Goal: Communication & Community: Answer question/provide support

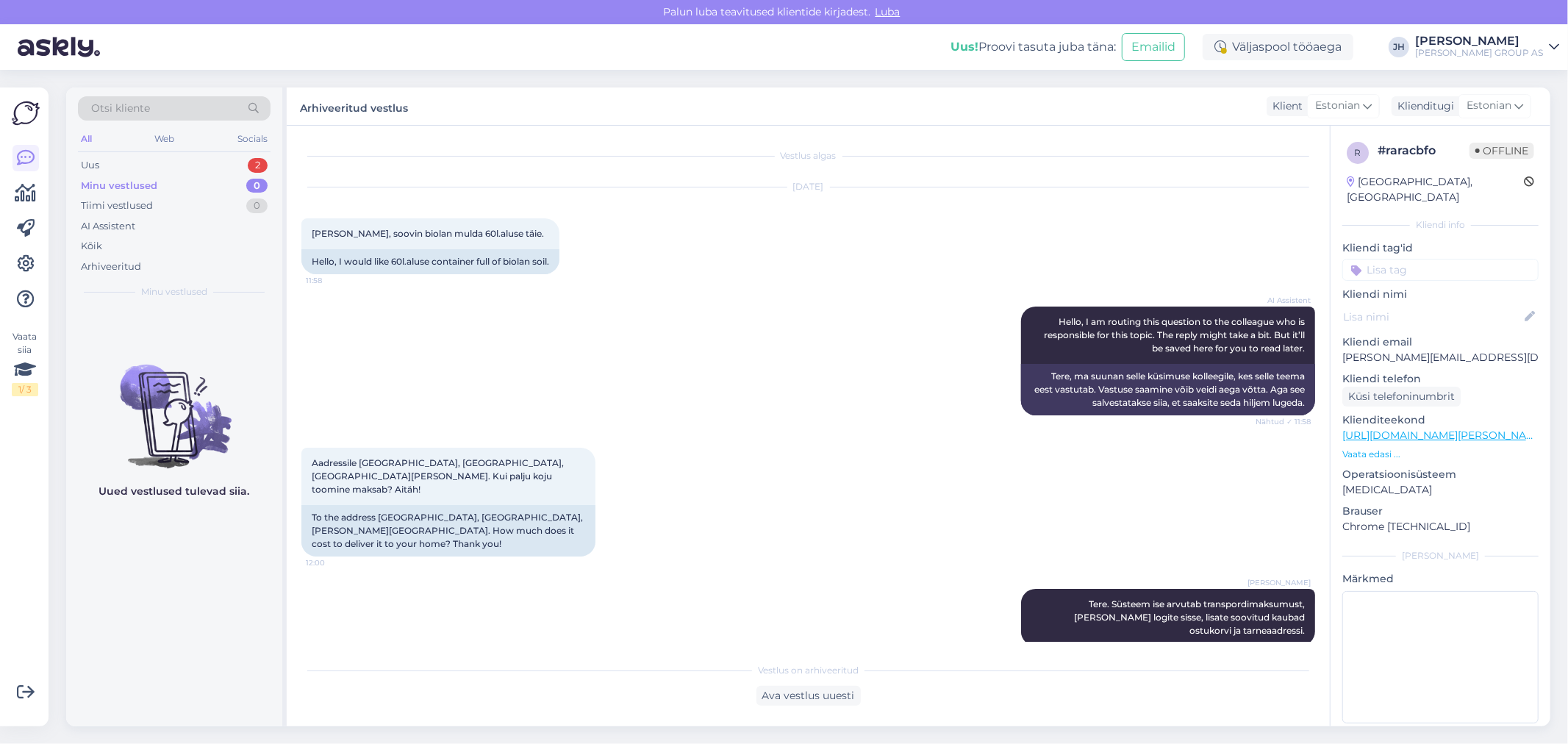
scroll to position [268, 0]
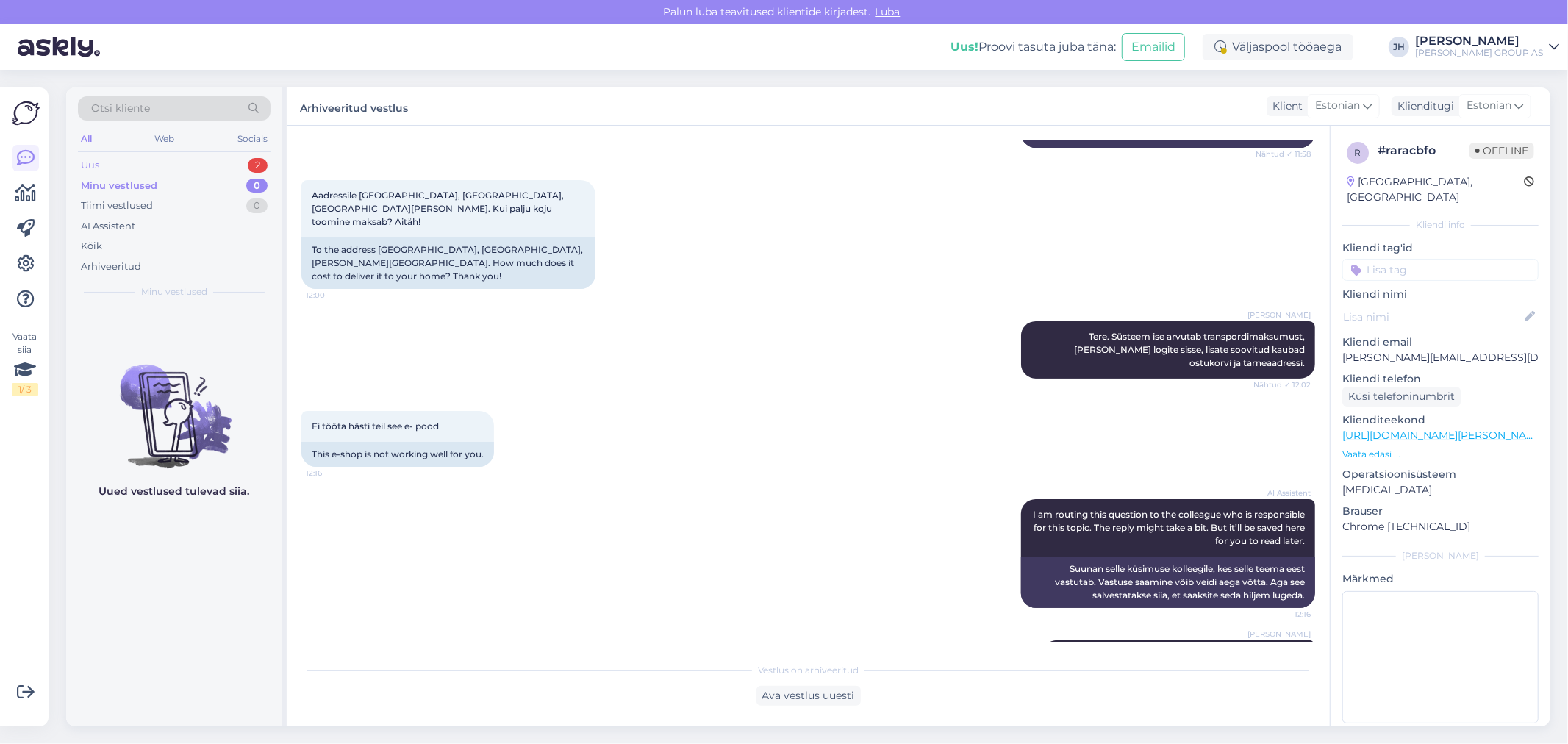
click at [93, 167] on div "Uus" at bounding box center [90, 166] width 18 height 15
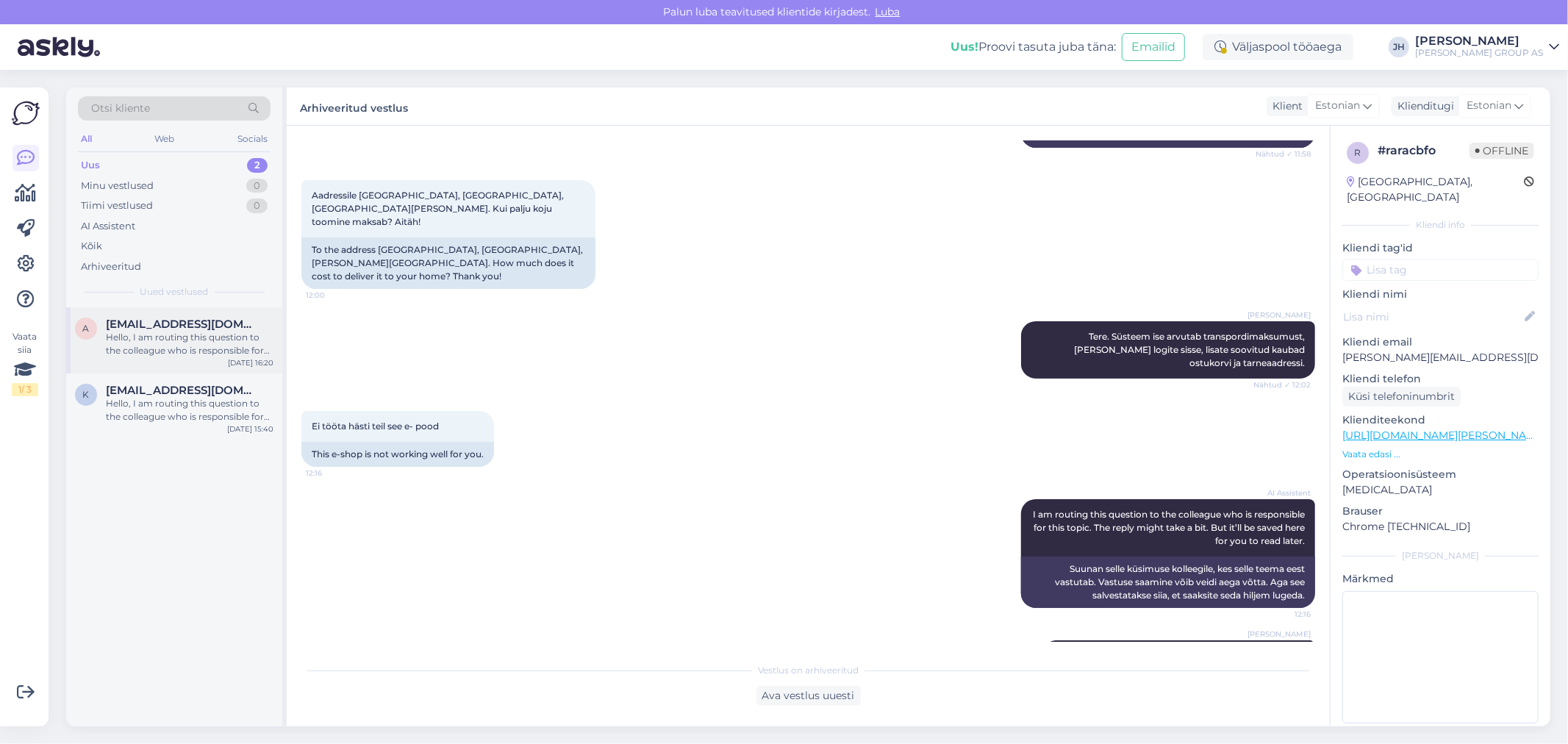
click at [193, 319] on span "[EMAIL_ADDRESS][DOMAIN_NAME]" at bounding box center [182, 324] width 152 height 13
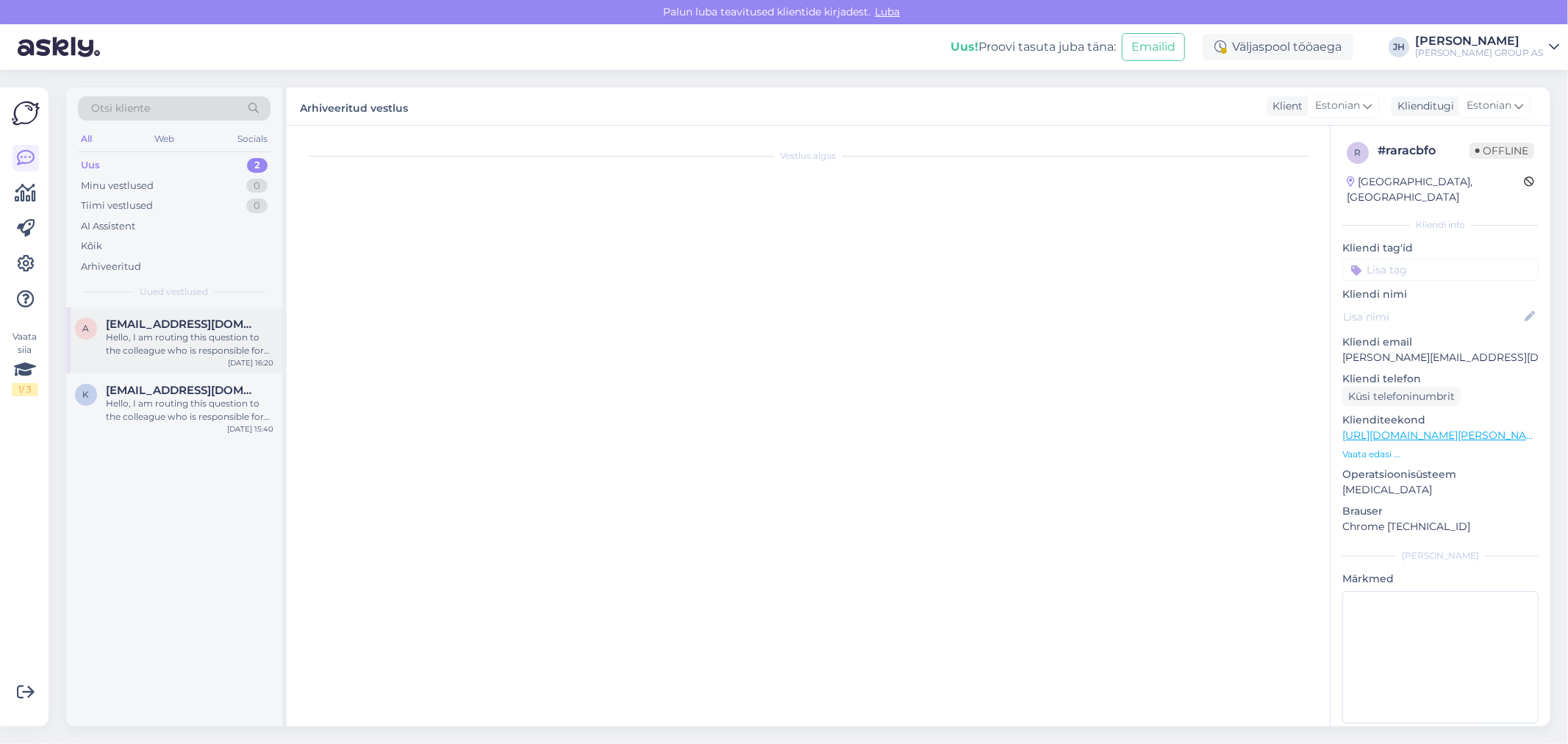
scroll to position [395, 0]
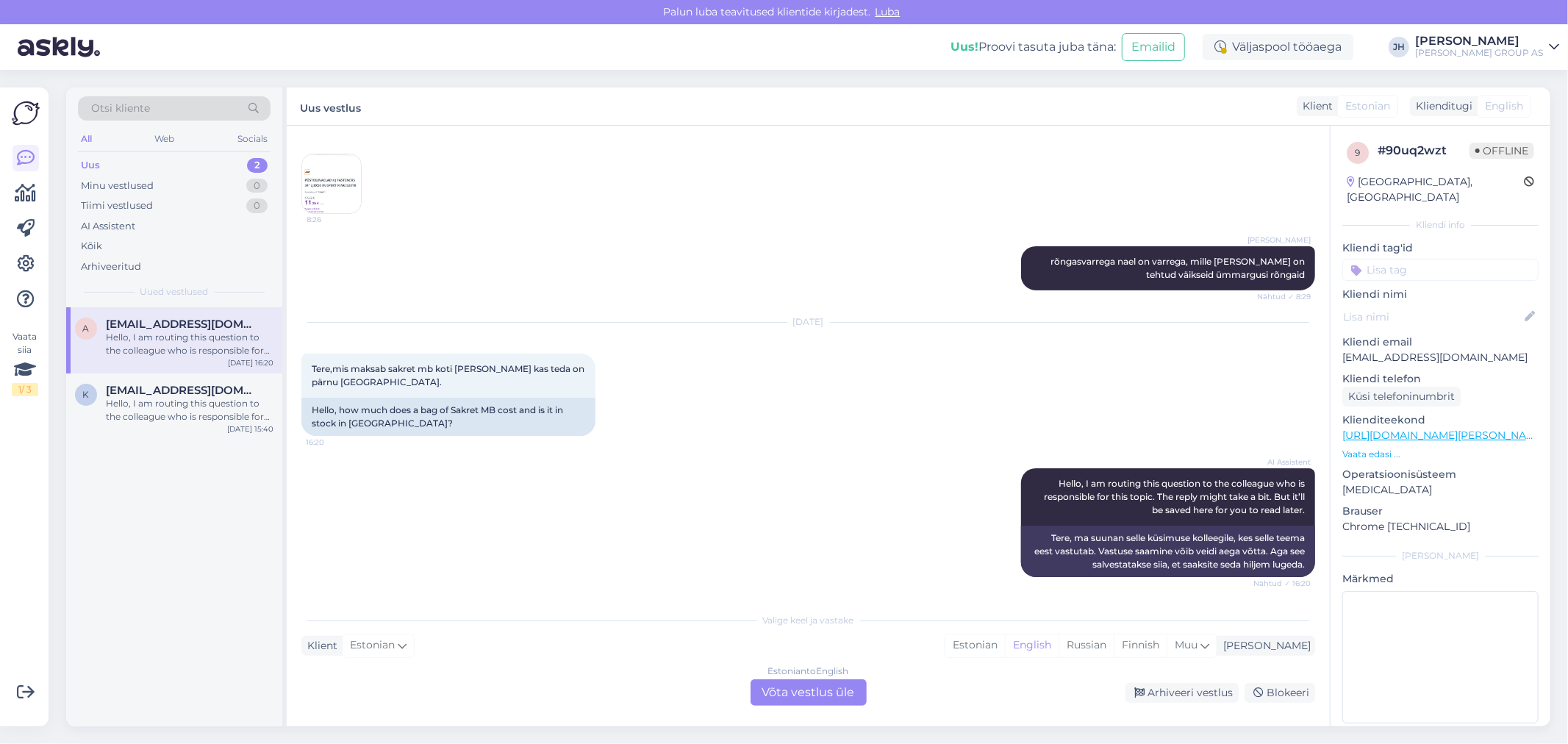
click at [818, 688] on div "Estonian to English Võta vestlus üle" at bounding box center [809, 693] width 116 height 27
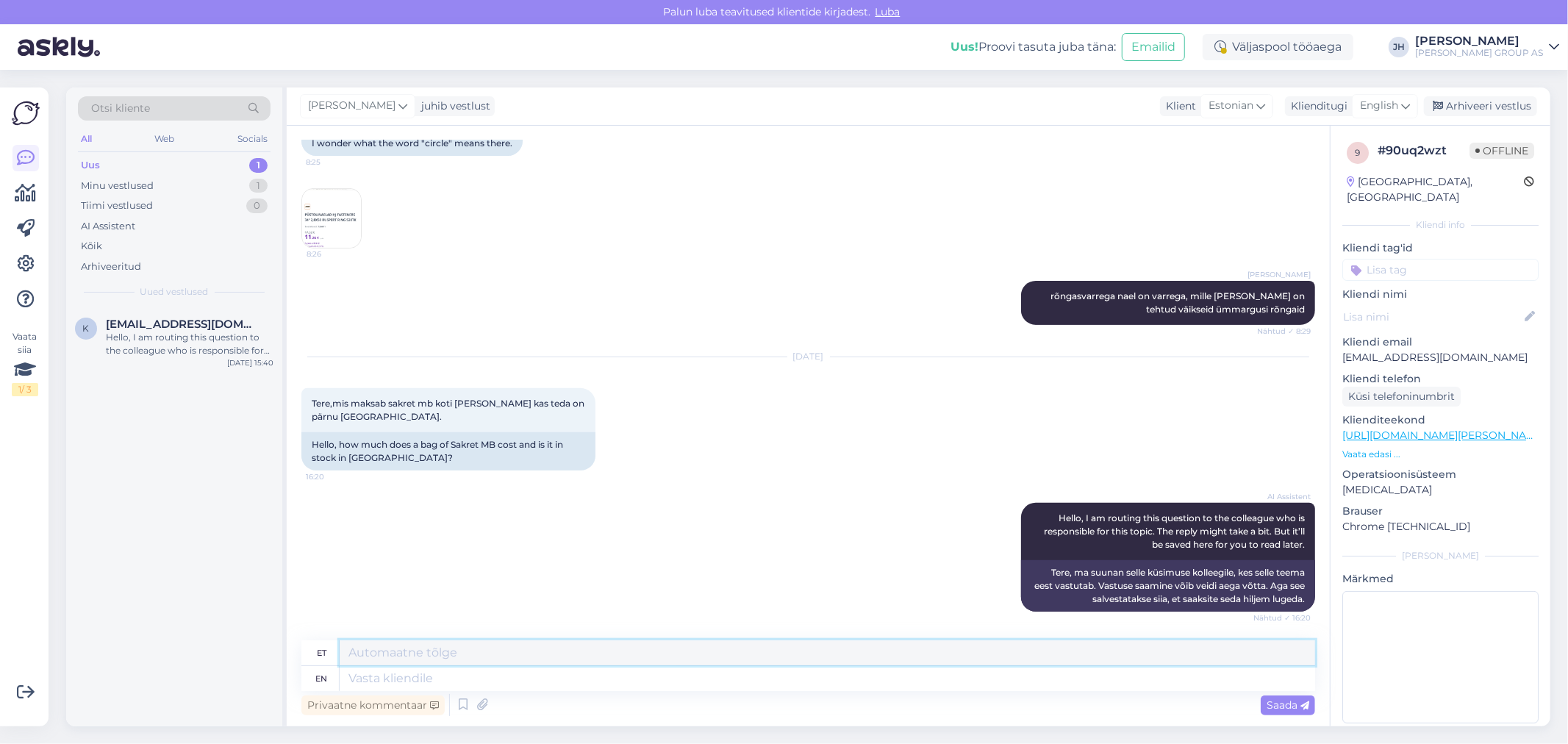
click at [398, 654] on textarea at bounding box center [827, 653] width 975 height 25
click at [359, 648] on textarea at bounding box center [827, 653] width 975 height 25
drag, startPoint x: 641, startPoint y: 647, endPoint x: 327, endPoint y: 659, distance: 314.2
click at [329, 661] on div "et palun täpsustage. Mis Sakreti toode teid huvitab" at bounding box center [808, 653] width 1014 height 26
type textarea "palun täpsustage. Mis Sakreti toode teid huvitab"
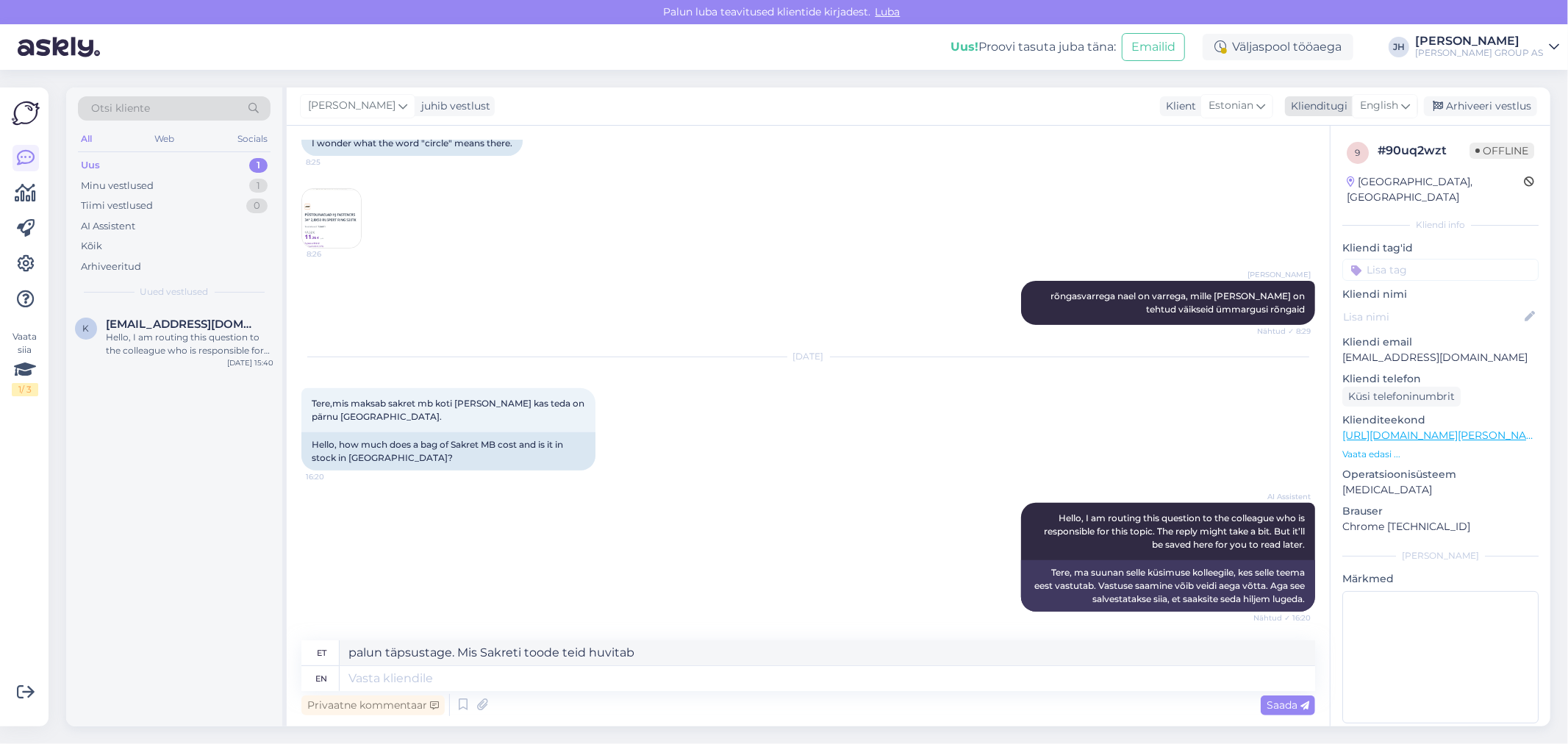
click at [1406, 105] on icon at bounding box center [1405, 106] width 9 height 17
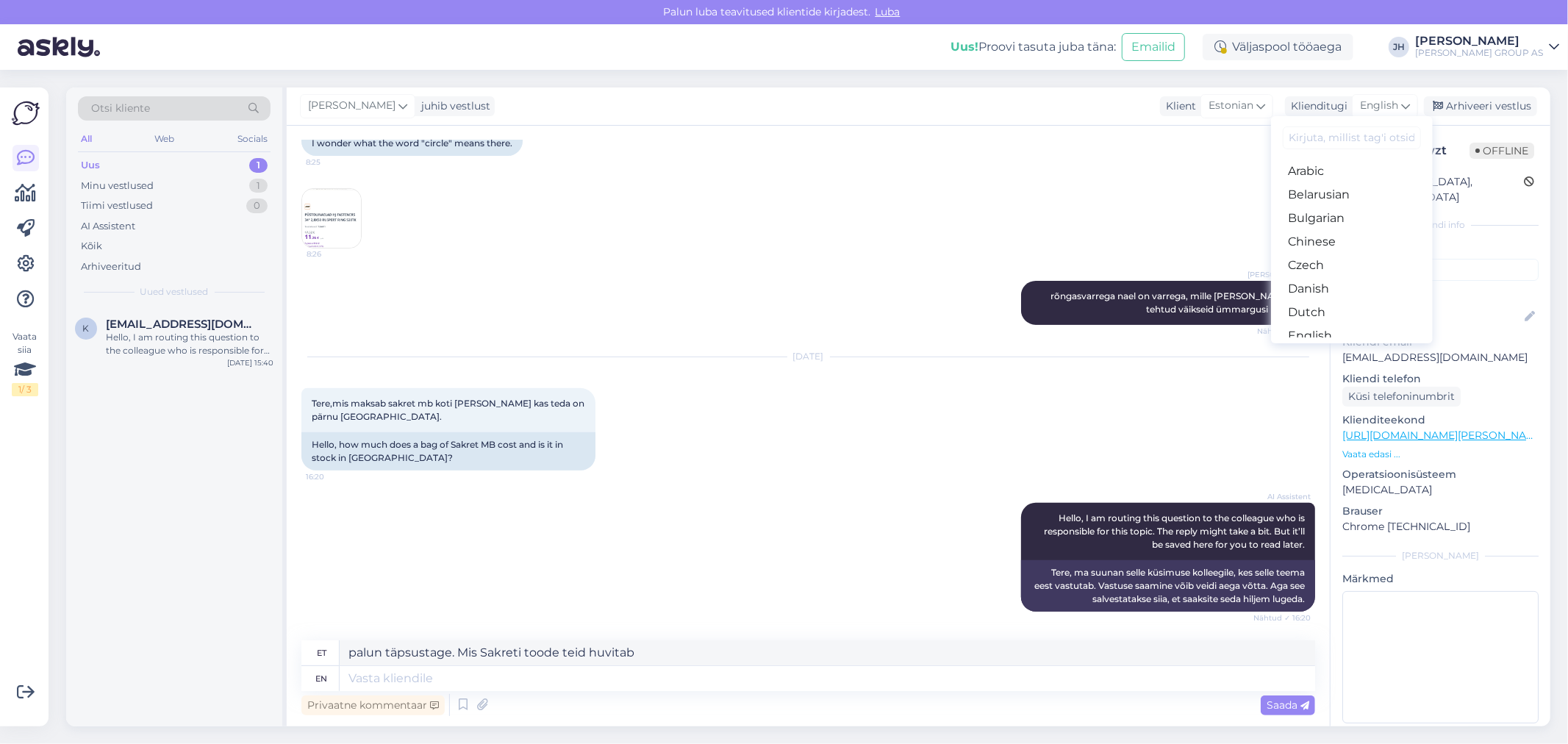
click at [1313, 348] on link "Estonian" at bounding box center [1351, 360] width 162 height 23
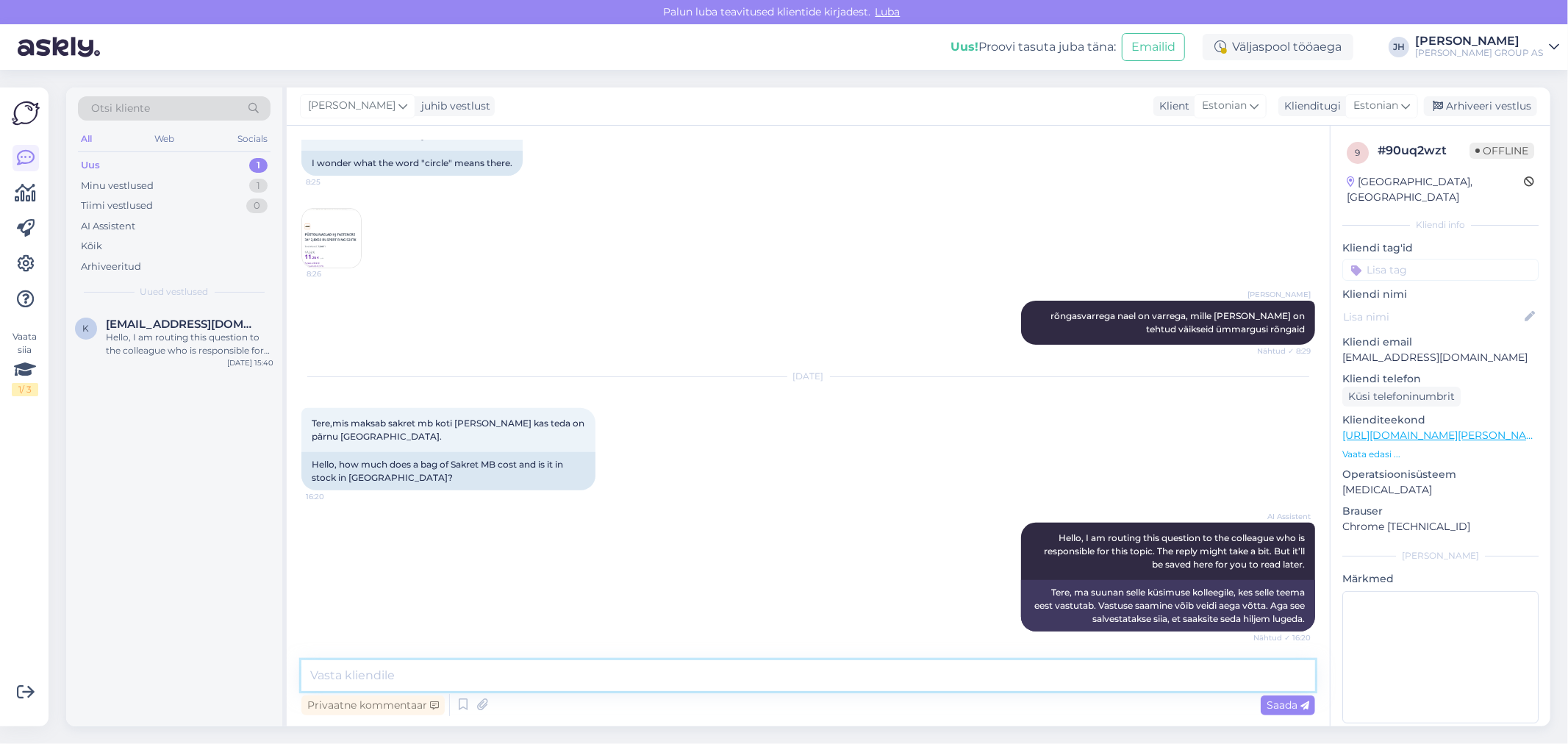
click at [341, 679] on textarea at bounding box center [808, 674] width 1014 height 31
paste textarea "palun täpsustage. Mis Sakreti toode teid huvitab"
click at [607, 674] on textarea "palun täpsustage. Mis Sakreti toode teid huvitab" at bounding box center [808, 674] width 1014 height 31
click at [664, 674] on textarea "palun täpsustage. Mis Sakreti toode teid huvitab, kas see" at bounding box center [808, 674] width 1014 height 31
paste textarea "[URL][DOMAIN_NAME][PERSON_NAME]"
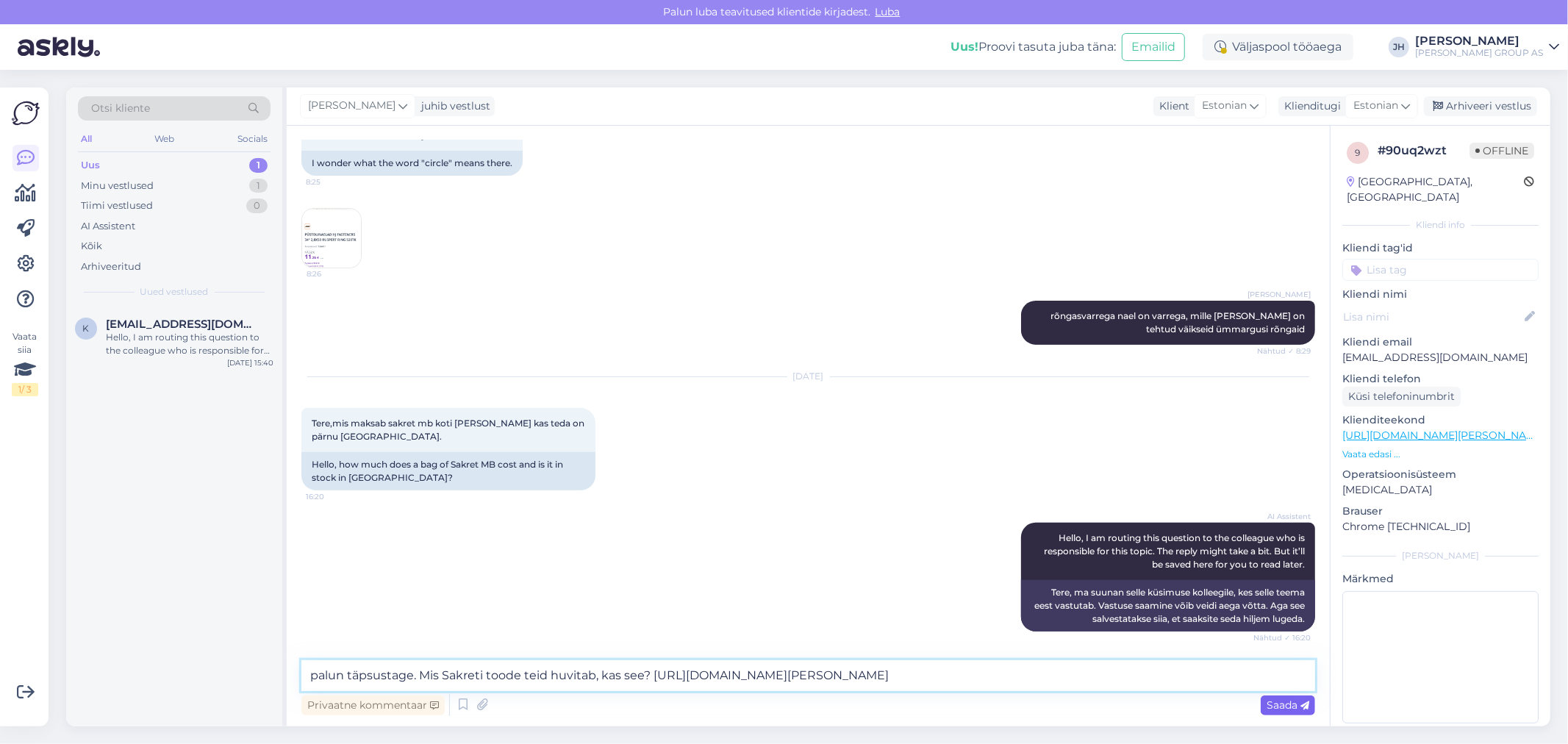
type textarea "palun täpsustage. Mis Sakreti toode teid huvitab, kas see? [URL][DOMAIN_NAME][P…"
click at [1281, 708] on span "Saada" at bounding box center [1287, 705] width 42 height 13
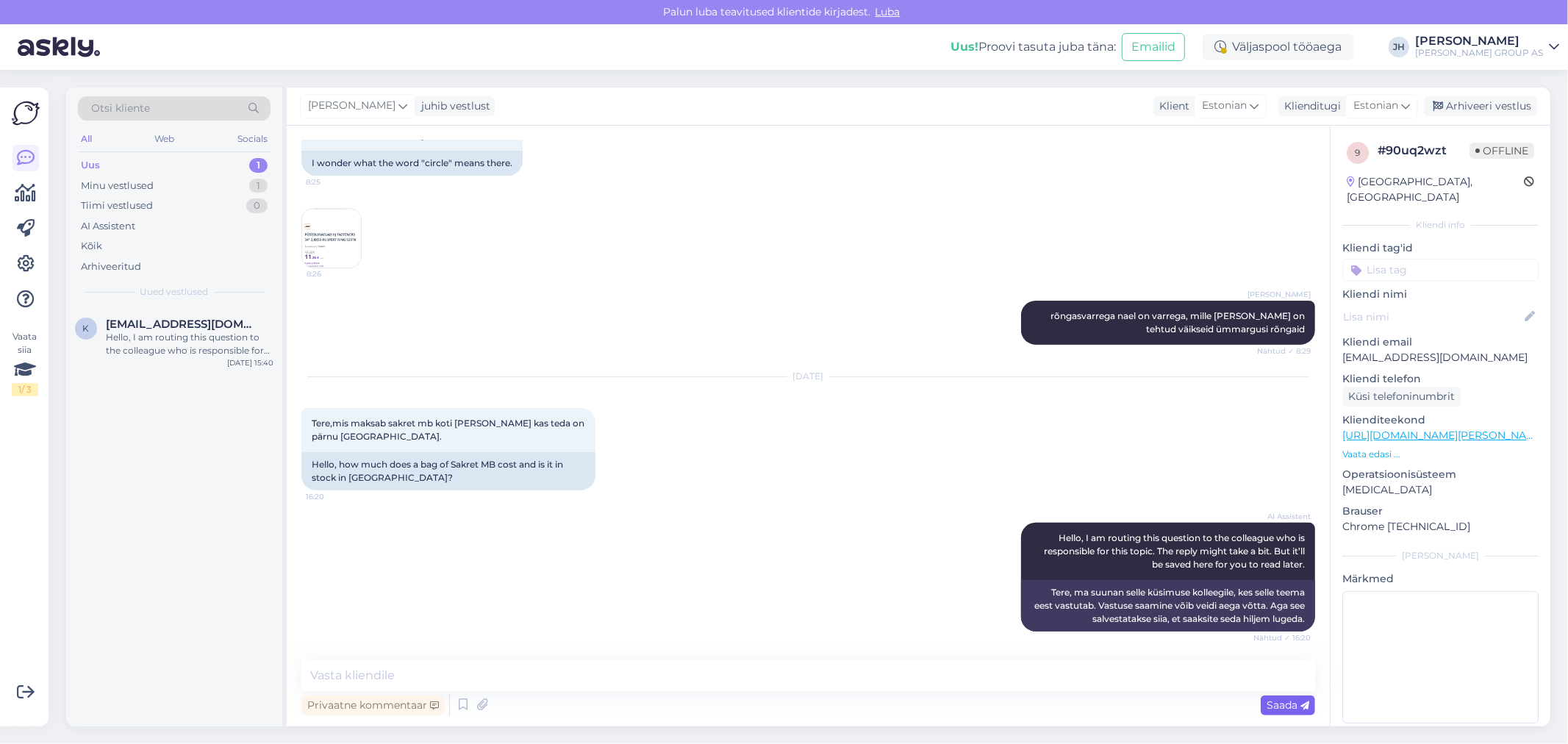
scroll to position [431, 0]
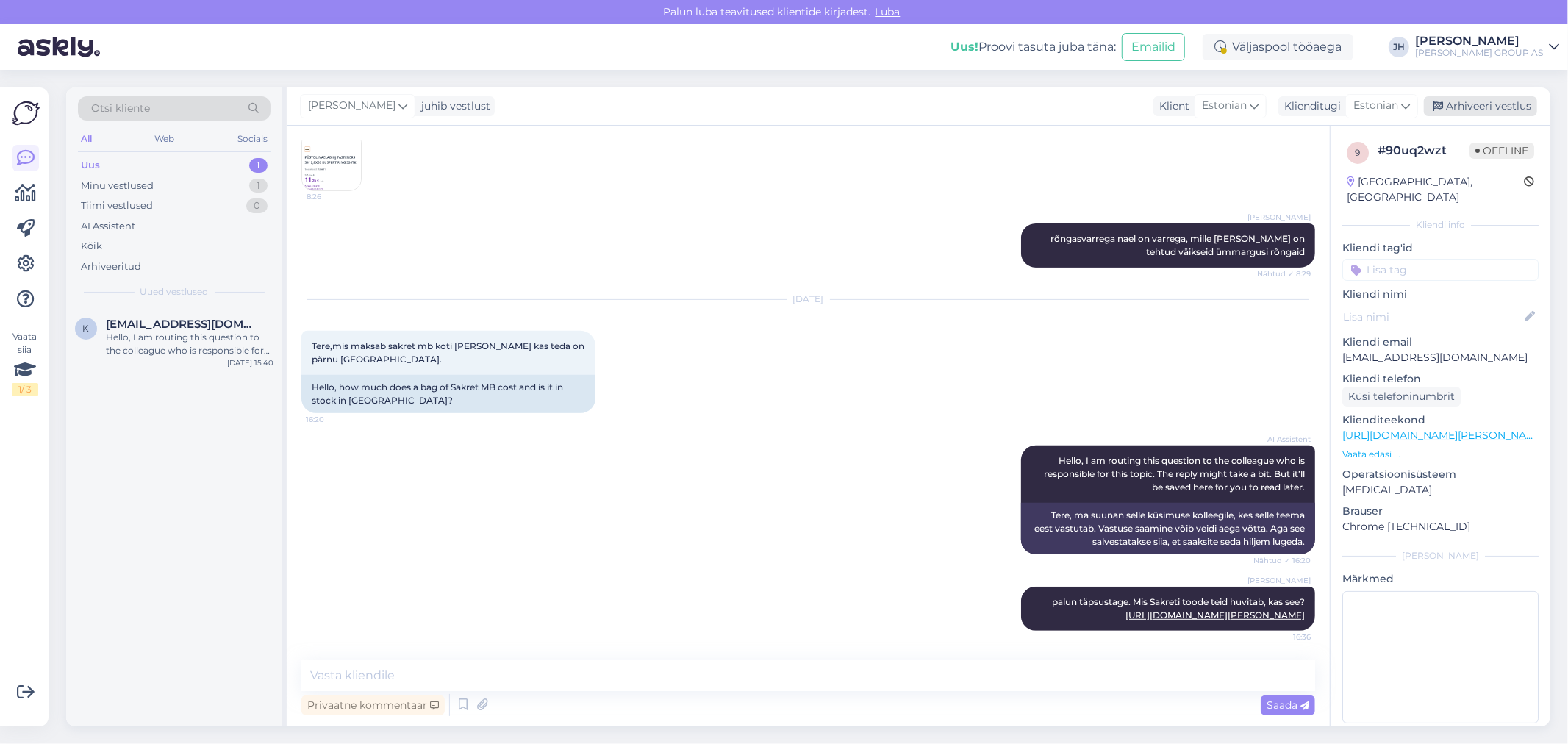
click at [1507, 105] on div "Arhiveeri vestlus" at bounding box center [1480, 106] width 114 height 20
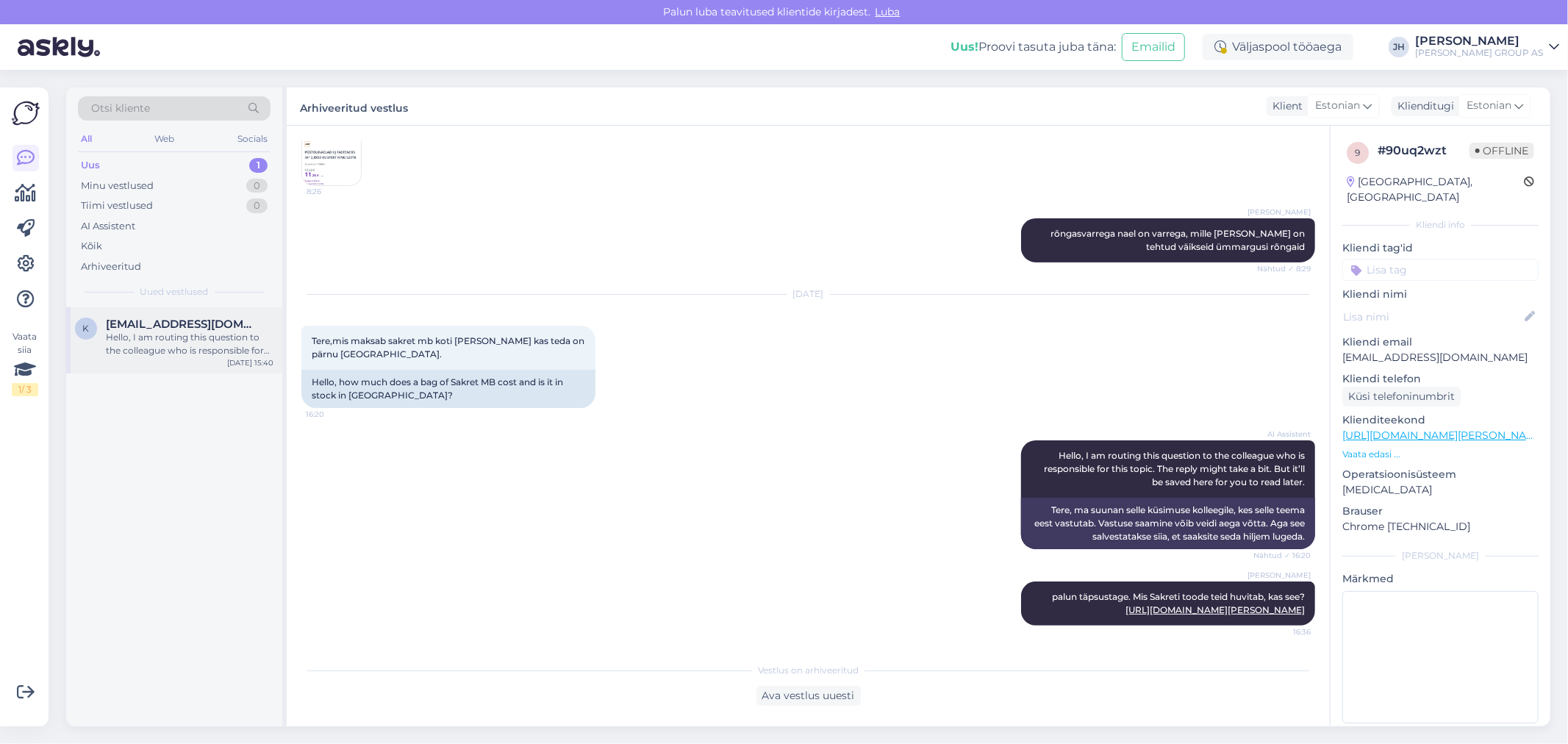
click at [141, 327] on span "[EMAIL_ADDRESS][DOMAIN_NAME]" at bounding box center [182, 324] width 152 height 13
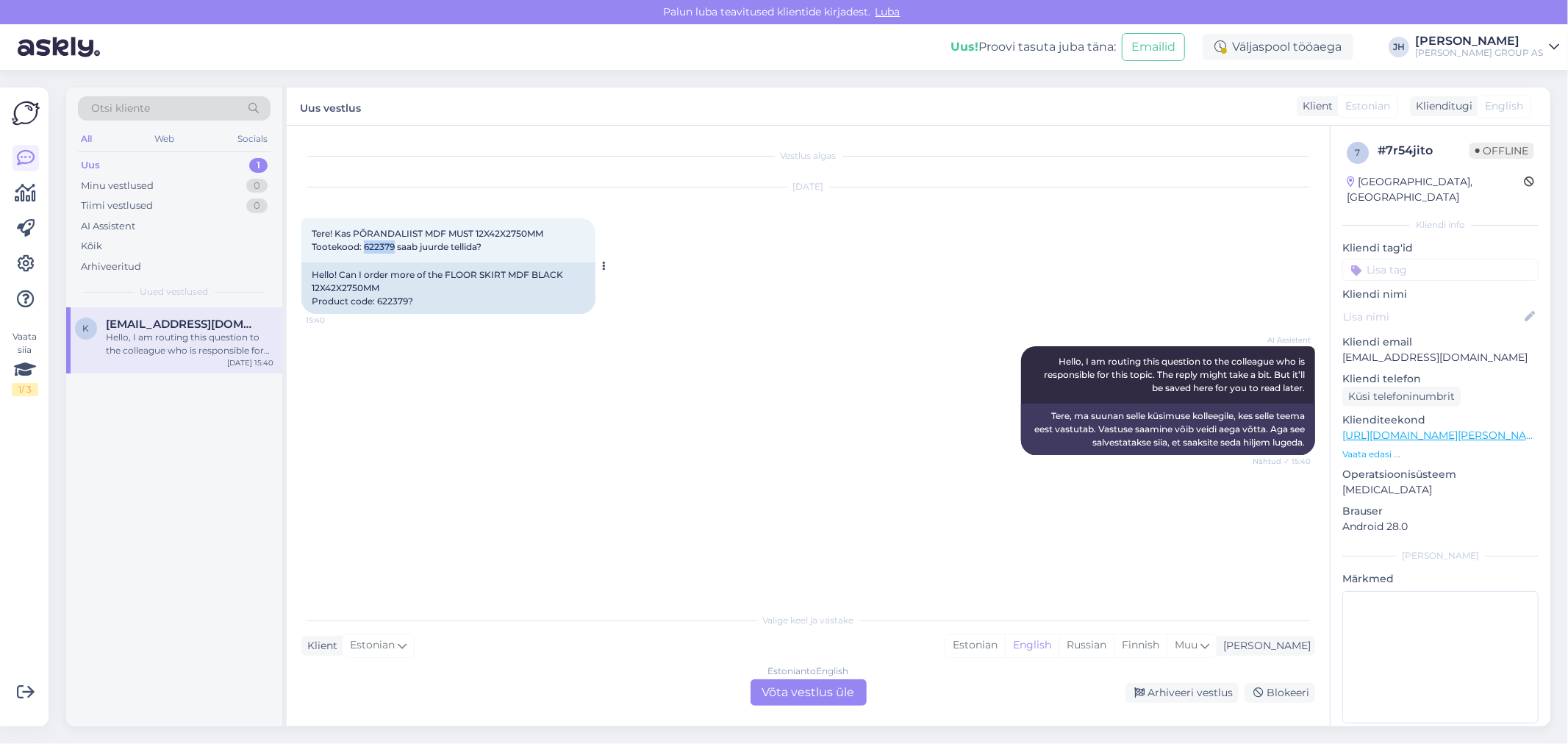
drag, startPoint x: 392, startPoint y: 243, endPoint x: 364, endPoint y: 241, distance: 28.1
click at [364, 241] on span "Tere! Kas PÕRANDALIIST MDF MUST 12X42X2750MM Tootekood: 622379 saab juurde tell…" at bounding box center [427, 239] width 231 height 24
copy span "622379"
click at [832, 688] on div "Estonian to English Võta vestlus üle" at bounding box center [809, 693] width 116 height 27
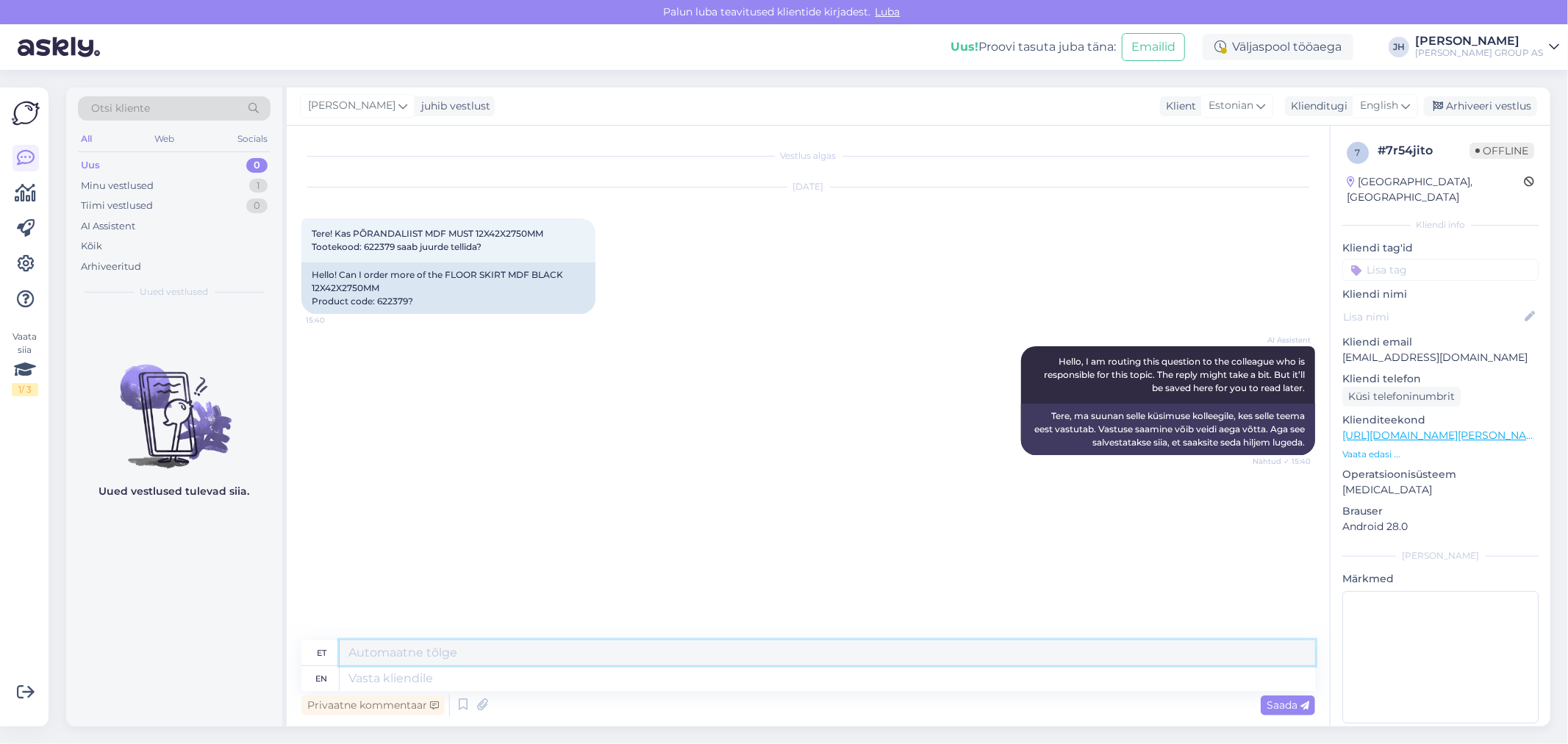
click at [375, 655] on textarea at bounding box center [827, 653] width 975 height 25
type textarea "Tere. Saab Rakvere [GEOGRAPHIC_DATA] tellida"
click at [1279, 702] on span "Saada" at bounding box center [1287, 705] width 42 height 13
drag, startPoint x: 562, startPoint y: 643, endPoint x: 285, endPoint y: 628, distance: 277.4
click at [292, 630] on div "Vestlus algas [DATE] Tere! Kas PÕRANDALIIST MDF MUST 12X42X2750MM Tootekood: 62…" at bounding box center [808, 426] width 1043 height 601
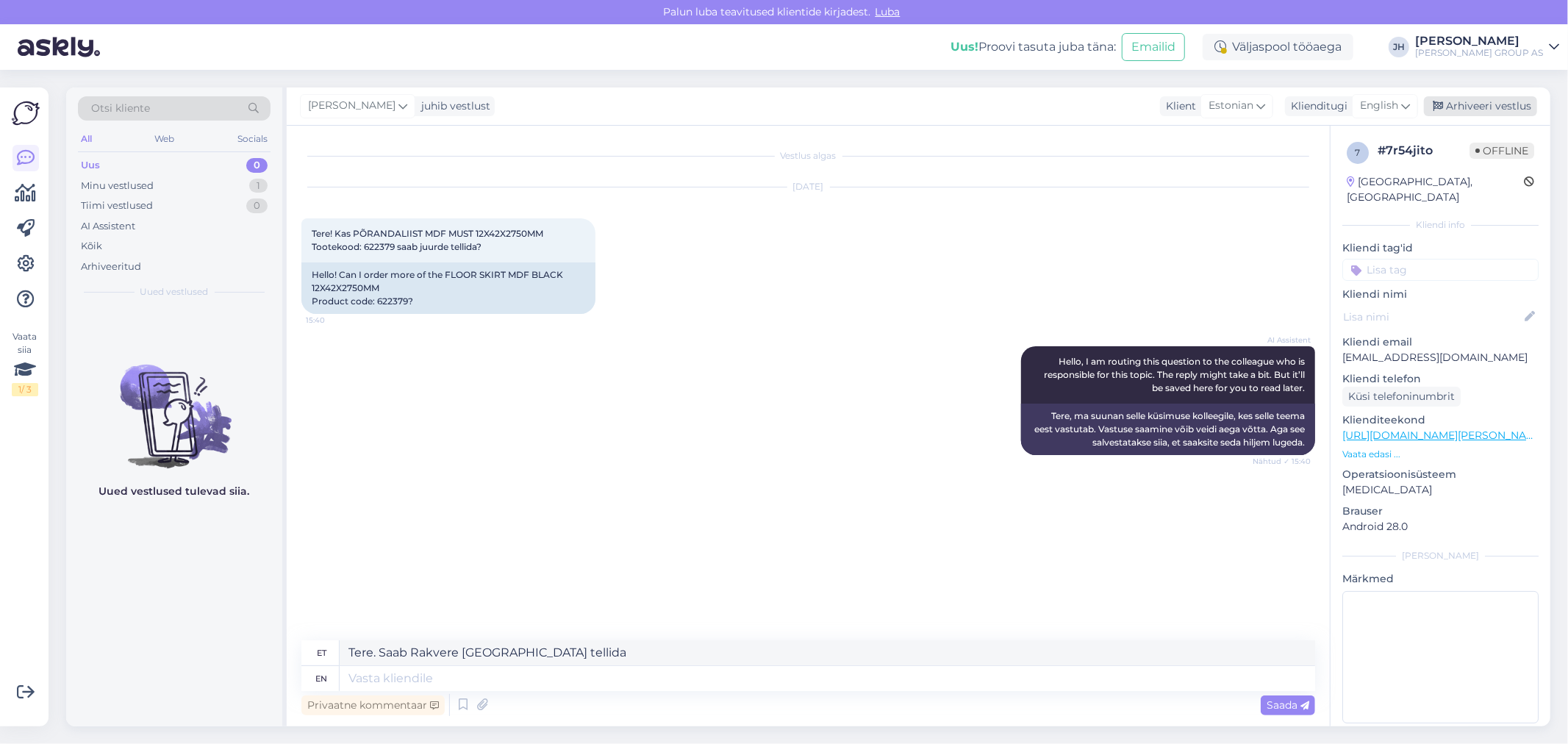
click at [1476, 105] on div "Arhiveeri vestlus" at bounding box center [1480, 106] width 114 height 20
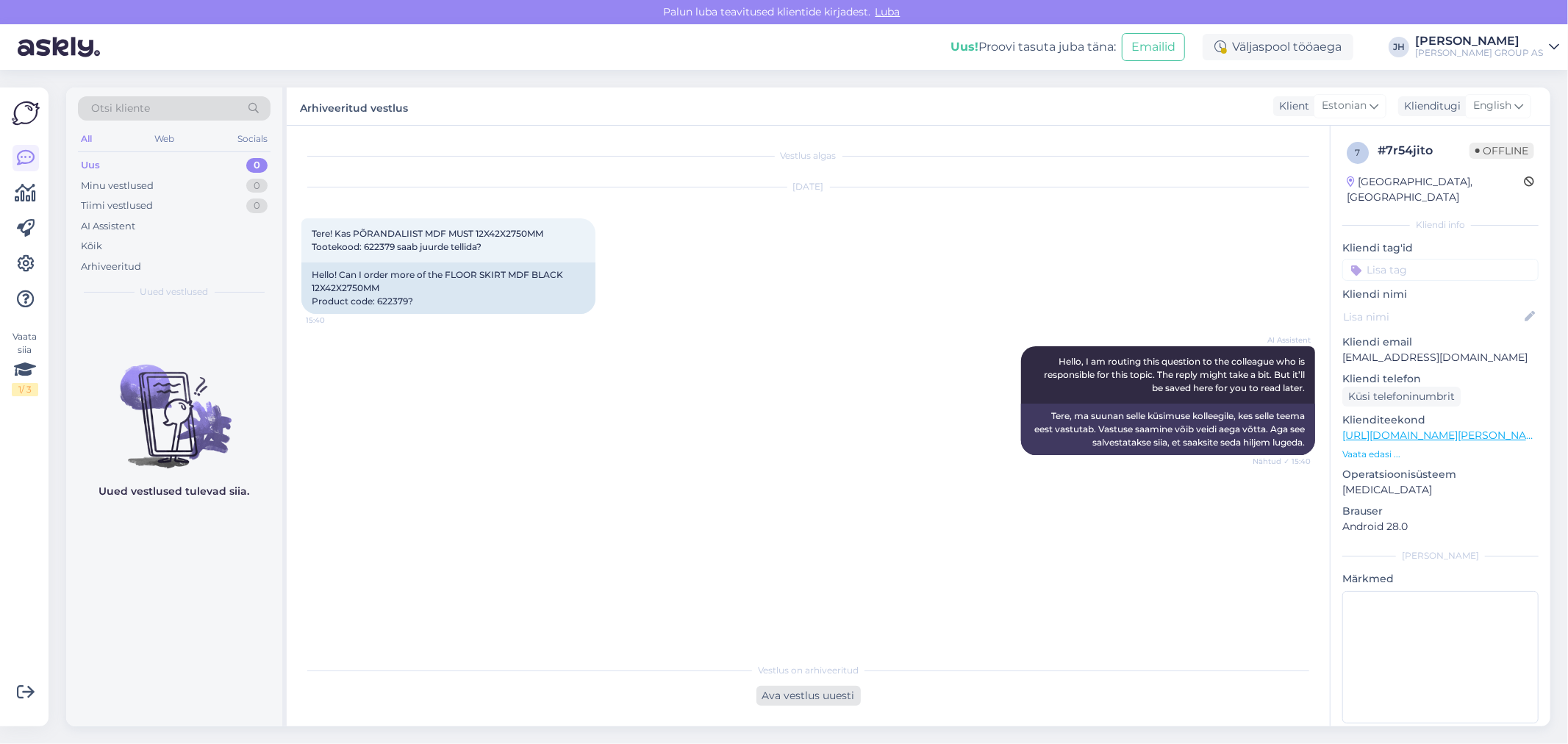
click at [825, 692] on div "Ava vestlus uuesti" at bounding box center [809, 695] width 104 height 20
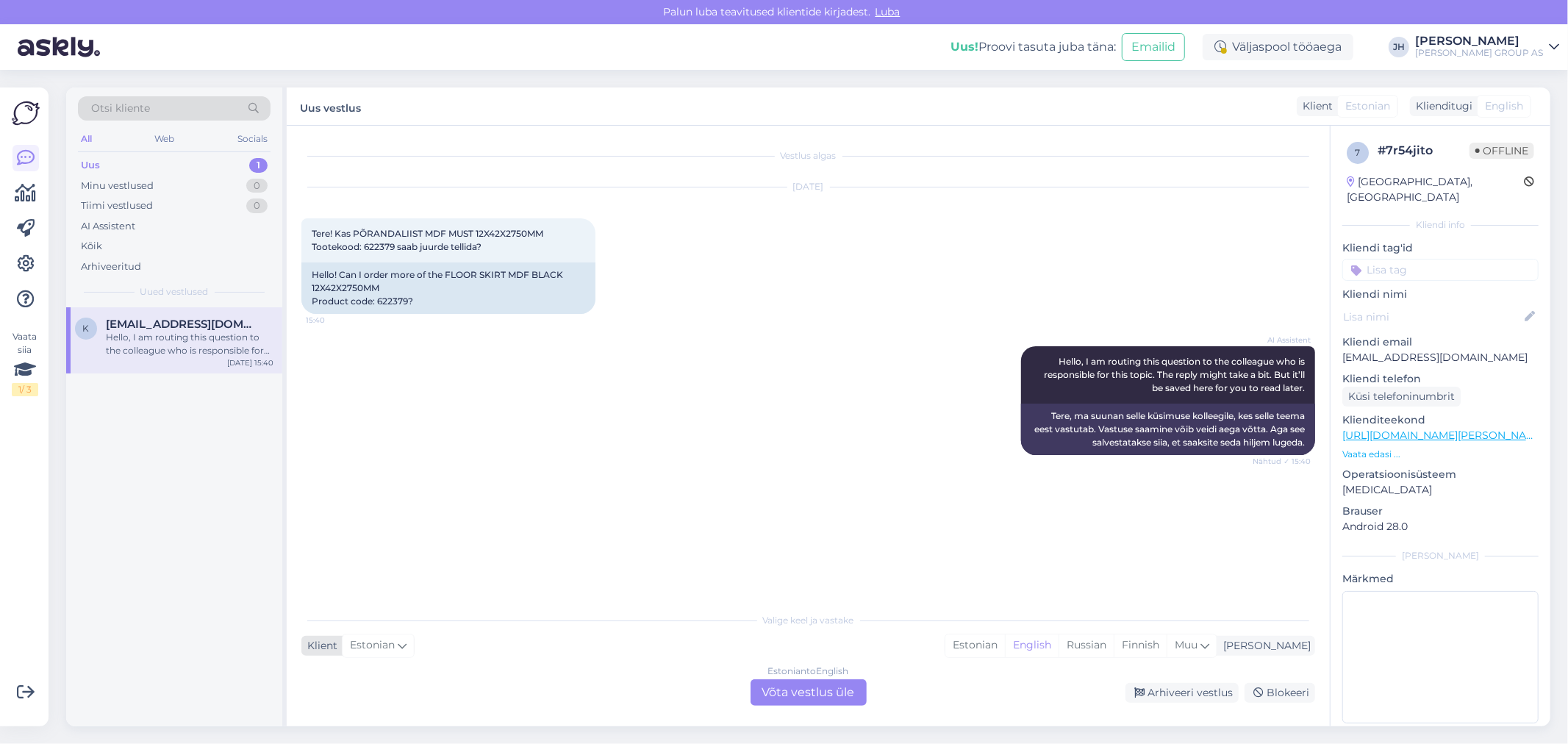
click at [374, 642] on span "Estonian" at bounding box center [372, 645] width 45 height 17
click at [620, 488] on div "Vestlus algas [DATE] Tere! Kas PÕRANDALIIST MDF MUST 12X42X2750MM Tootekood: 62…" at bounding box center [815, 365] width 1027 height 452
click at [822, 694] on div "Estonian to English Võta vestlus üle" at bounding box center [809, 693] width 116 height 27
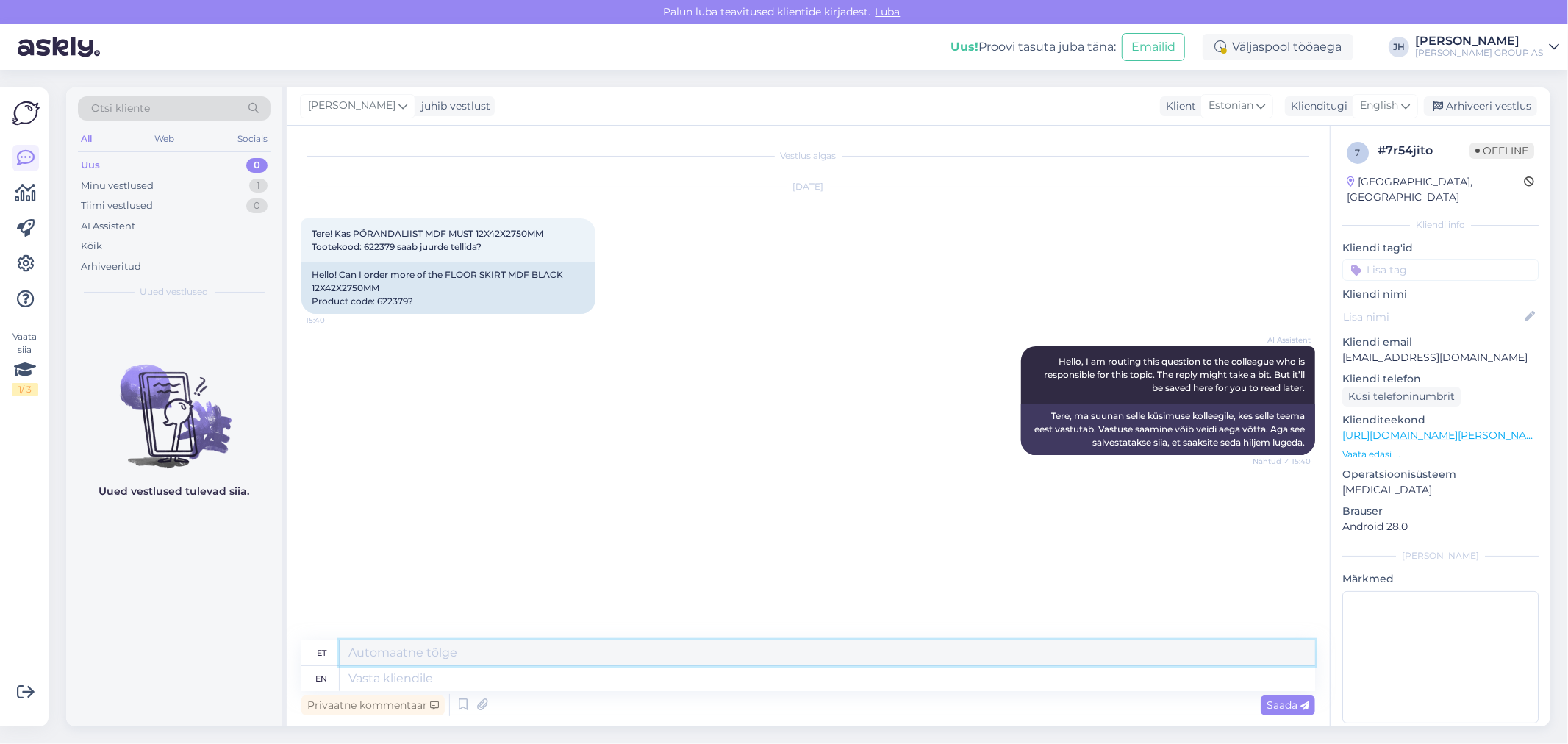
click at [380, 658] on textarea at bounding box center [827, 653] width 975 height 25
paste textarea "Tere. Saab Rakvere [GEOGRAPHIC_DATA] tellida"
type textarea "Tere. Saab Rakvere [GEOGRAPHIC_DATA] tellida"
click at [1280, 703] on span "Saada" at bounding box center [1287, 705] width 42 height 13
drag, startPoint x: 582, startPoint y: 652, endPoint x: 269, endPoint y: 635, distance: 313.5
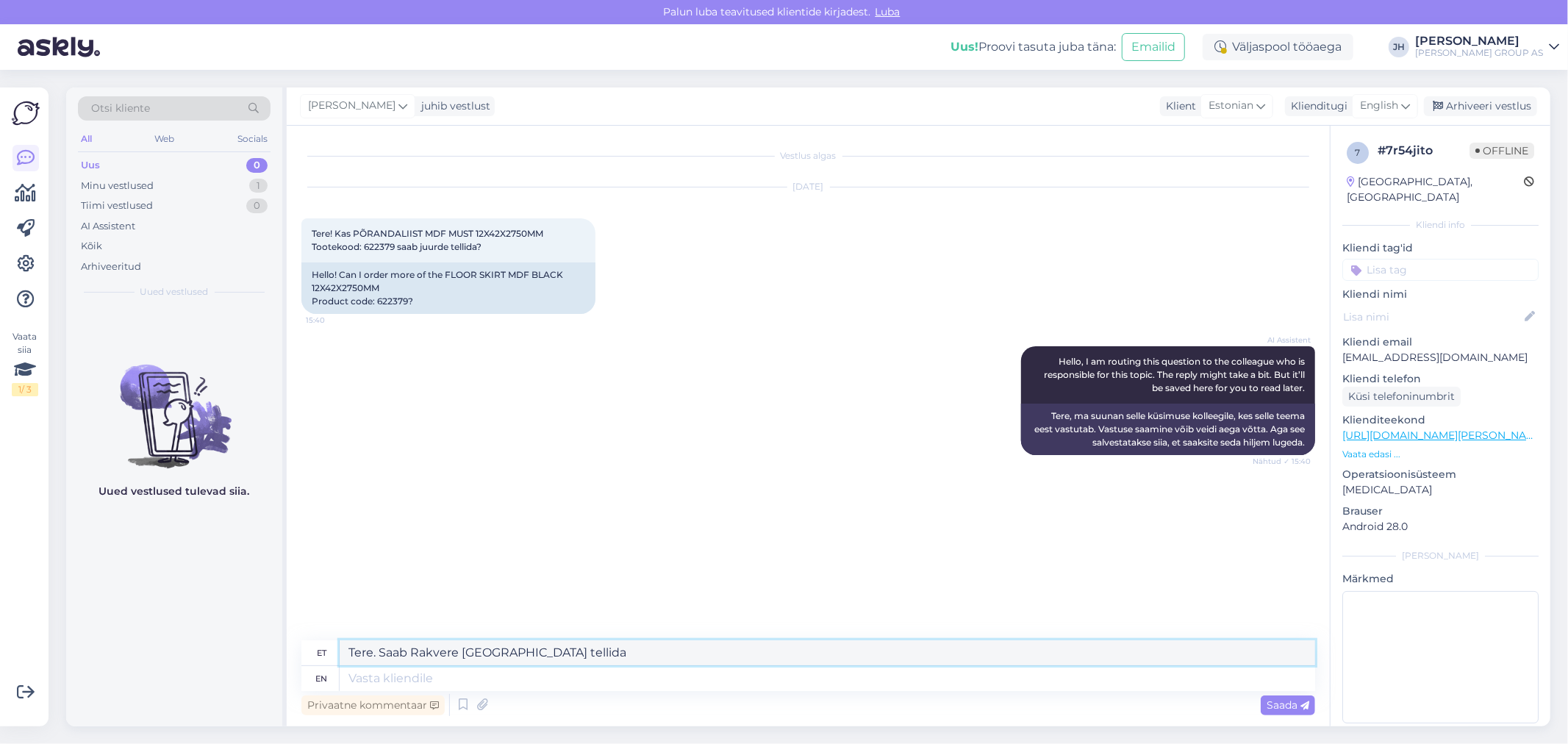
click at [269, 635] on div "Otsi kliente All Web Socials Uus 0 Minu vestlused 1 Tiimi vestlused 0 AI Assist…" at bounding box center [808, 407] width 1484 height 639
click at [1406, 105] on icon at bounding box center [1405, 106] width 9 height 17
drag, startPoint x: 1299, startPoint y: 275, endPoint x: 1290, endPoint y: 276, distance: 9.1
click at [1299, 348] on link "Estonian" at bounding box center [1351, 360] width 162 height 23
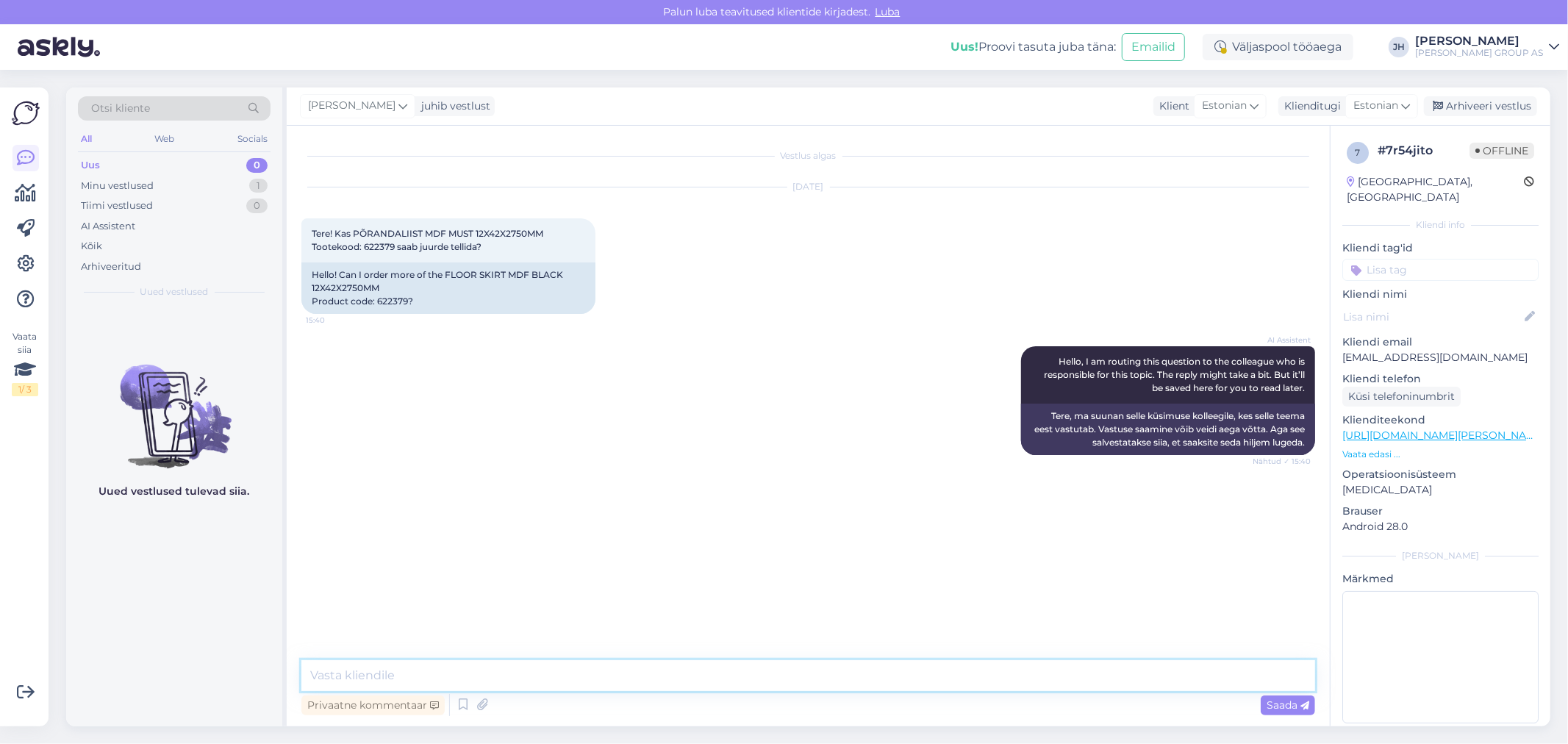
click at [361, 671] on textarea at bounding box center [808, 674] width 1014 height 31
paste textarea "Tere. Saab Rakvere [GEOGRAPHIC_DATA] tellida"
type textarea "Tere. Saab Rakvere [GEOGRAPHIC_DATA] tellida"
click at [1291, 702] on span "Saada" at bounding box center [1287, 705] width 42 height 13
